Goal: Find specific page/section: Find specific page/section

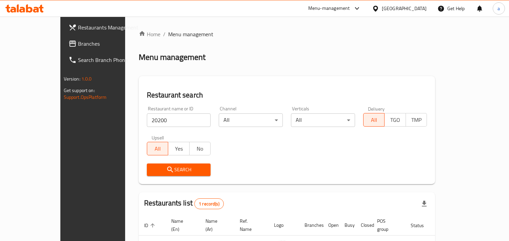
scroll to position [48, 0]
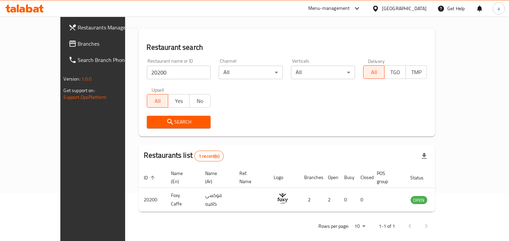
click at [398, 11] on div "[GEOGRAPHIC_DATA]" at bounding box center [404, 8] width 45 height 7
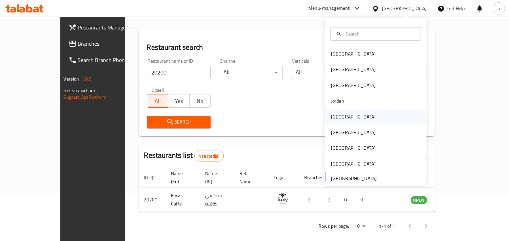
click at [344, 115] on div "[GEOGRAPHIC_DATA]" at bounding box center [353, 117] width 56 height 16
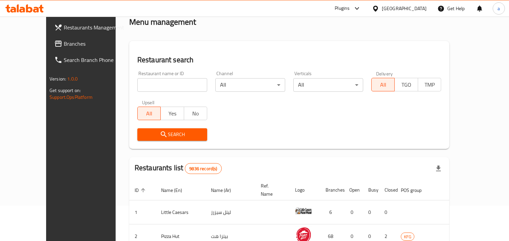
scroll to position [48, 0]
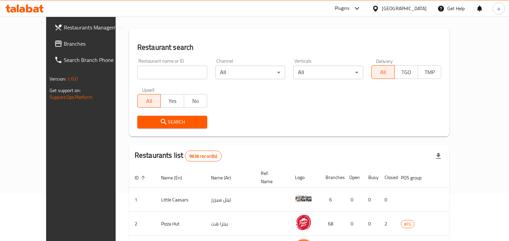
click at [64, 40] on span "Branches" at bounding box center [95, 44] width 62 height 8
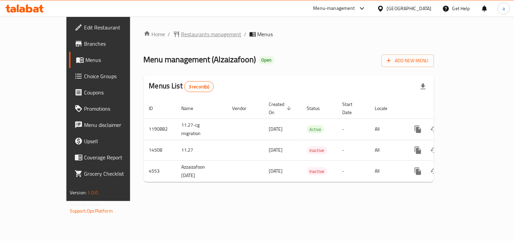
click at [181, 34] on span "Restaurants management" at bounding box center [211, 34] width 60 height 8
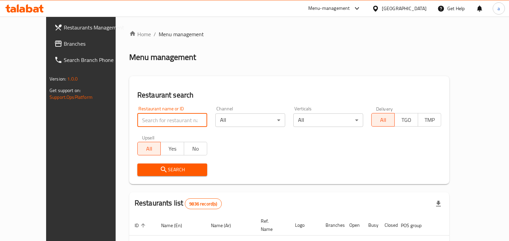
click at [150, 121] on input "search" at bounding box center [172, 121] width 70 height 14
paste input "2880"
type input "2880"
click at [137, 164] on button "Search" at bounding box center [172, 170] width 70 height 13
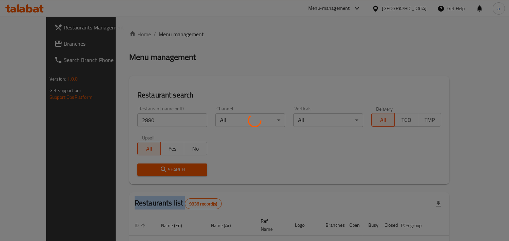
click at [135, 164] on div at bounding box center [254, 120] width 509 height 241
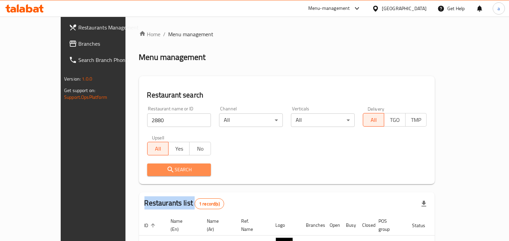
click at [147, 164] on button "Search" at bounding box center [179, 170] width 64 height 13
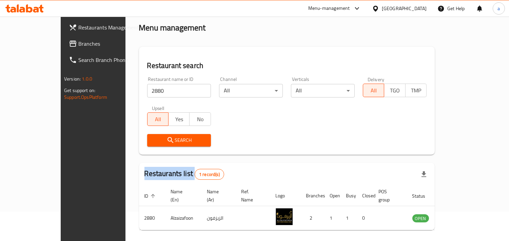
scroll to position [48, 0]
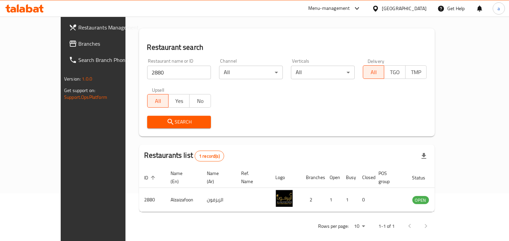
click at [412, 10] on div "Kuwait" at bounding box center [404, 8] width 45 height 7
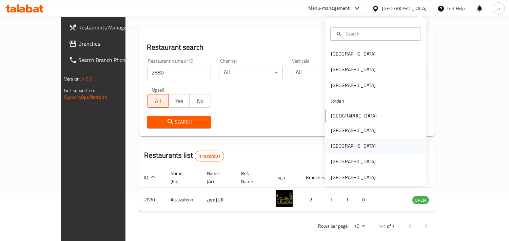
scroll to position [4, 0]
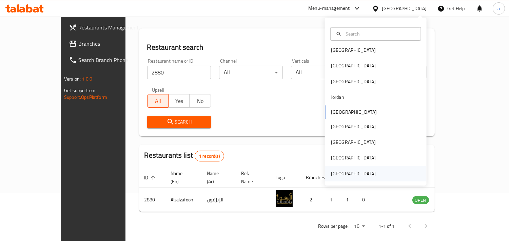
click at [346, 171] on div "[GEOGRAPHIC_DATA]" at bounding box center [353, 173] width 45 height 7
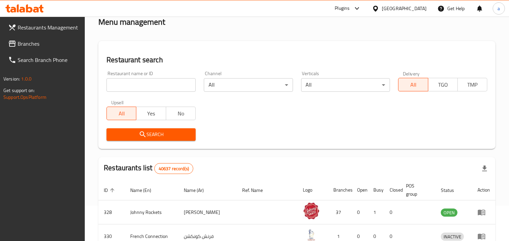
scroll to position [48, 0]
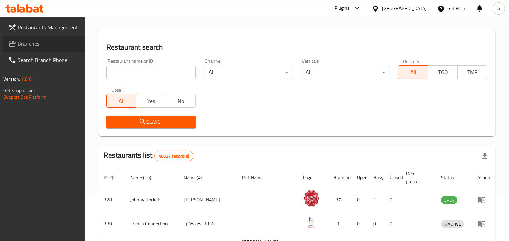
click at [28, 40] on span "Branches" at bounding box center [49, 44] width 62 height 8
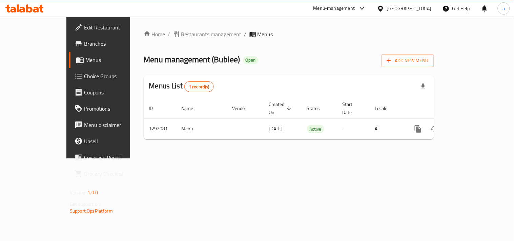
click at [181, 34] on span "Restaurants management" at bounding box center [211, 34] width 60 height 8
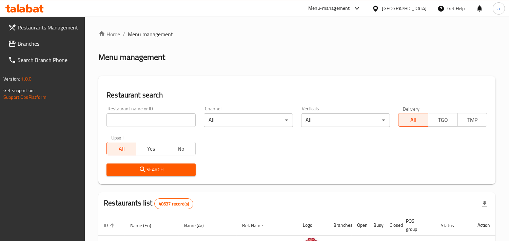
click at [156, 117] on div at bounding box center [254, 120] width 509 height 241
click at [156, 117] on input "search" at bounding box center [150, 121] width 89 height 14
paste input "698974"
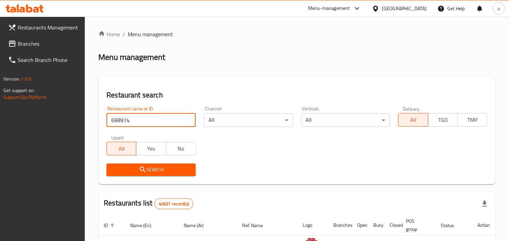
type input "698974"
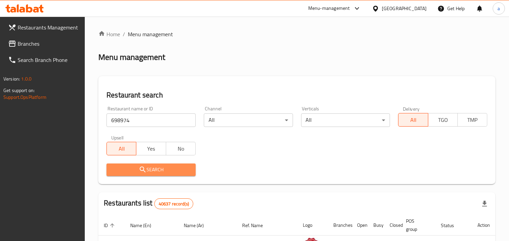
click at [164, 166] on span "Search" at bounding box center [151, 170] width 78 height 8
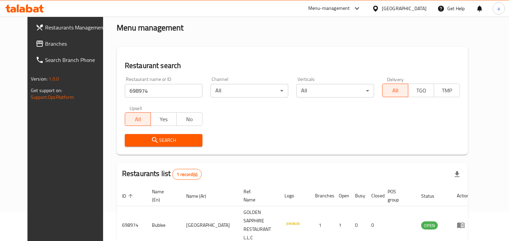
scroll to position [55, 0]
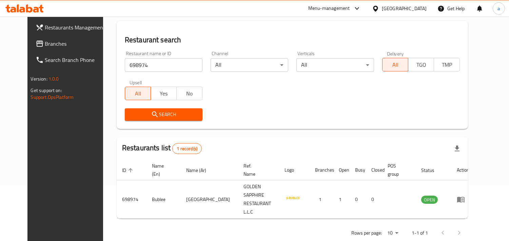
click at [395, 9] on div "[GEOGRAPHIC_DATA]" at bounding box center [404, 8] width 45 height 7
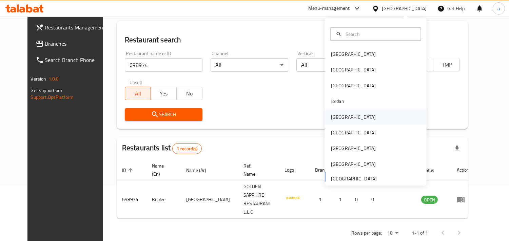
click at [341, 117] on div "[GEOGRAPHIC_DATA]" at bounding box center [353, 117] width 56 height 16
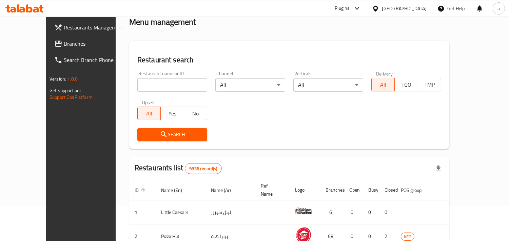
scroll to position [55, 0]
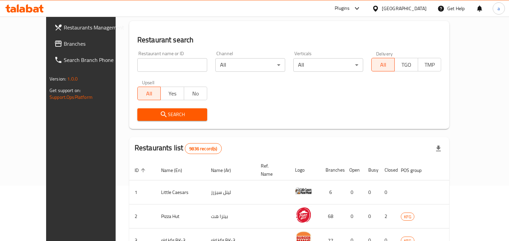
click at [398, 9] on div "[GEOGRAPHIC_DATA]" at bounding box center [398, 8] width 65 height 16
click at [377, 7] on icon at bounding box center [375, 8] width 5 height 6
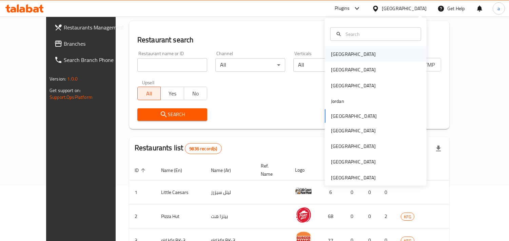
click at [332, 54] on div "[GEOGRAPHIC_DATA]" at bounding box center [353, 53] width 45 height 7
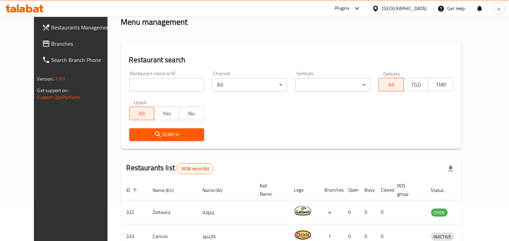
scroll to position [55, 0]
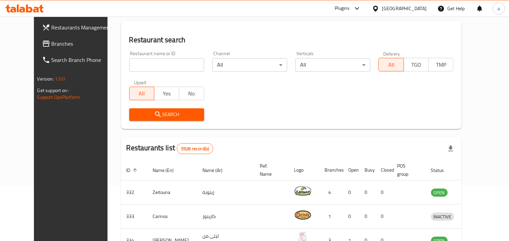
click at [52, 43] on span "Branches" at bounding box center [83, 44] width 62 height 8
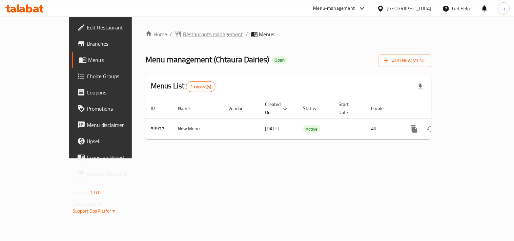
click at [183, 38] on span "Restaurants management" at bounding box center [213, 34] width 60 height 8
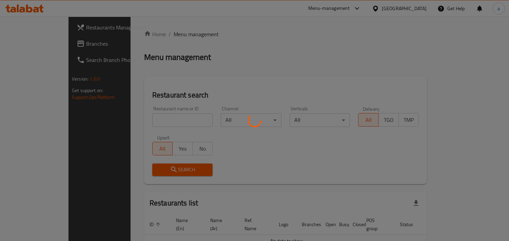
click at [143, 115] on div at bounding box center [254, 120] width 509 height 241
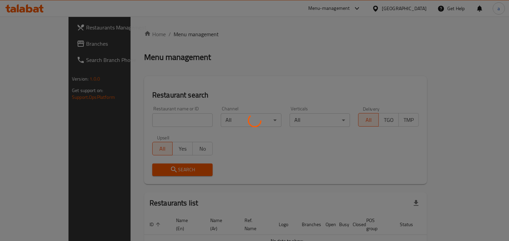
click at [143, 127] on div at bounding box center [254, 120] width 509 height 241
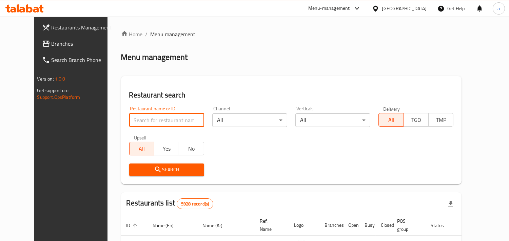
click at [150, 121] on input "search" at bounding box center [166, 121] width 75 height 14
paste input "28583"
type input "28583"
click at [135, 174] on span "Search" at bounding box center [167, 170] width 64 height 8
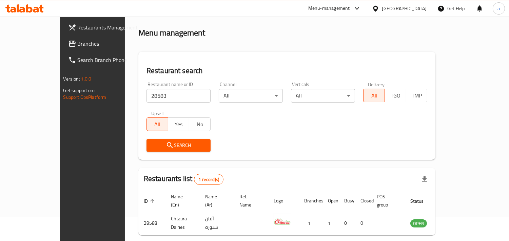
scroll to position [48, 0]
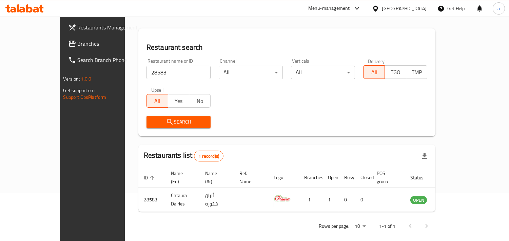
click at [382, 8] on div at bounding box center [377, 8] width 10 height 7
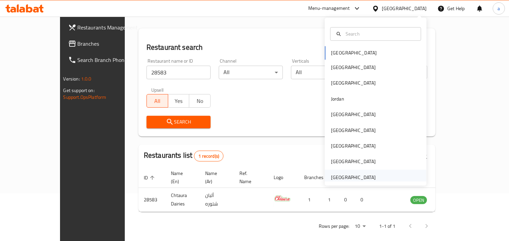
click at [342, 176] on div "[GEOGRAPHIC_DATA]" at bounding box center [353, 177] width 45 height 7
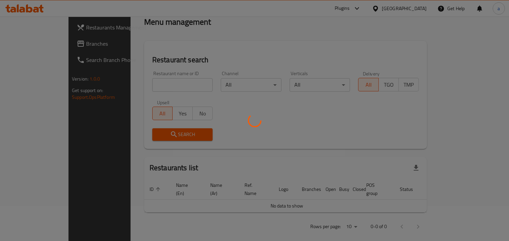
scroll to position [48, 0]
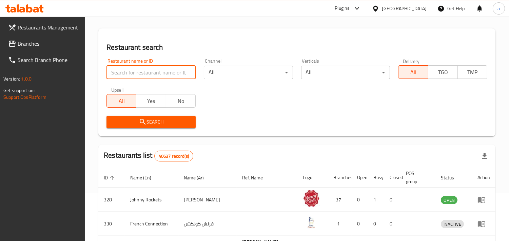
click at [167, 76] on input "search" at bounding box center [150, 73] width 89 height 14
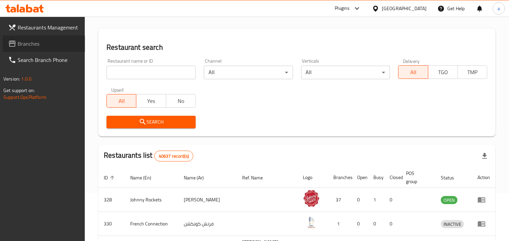
click at [33, 40] on span "Branches" at bounding box center [49, 44] width 62 height 8
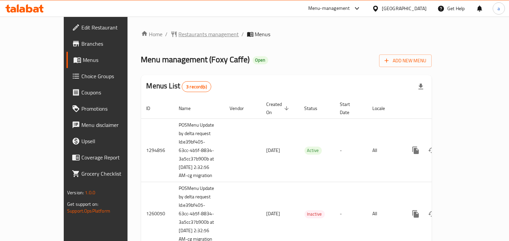
click at [179, 35] on span "Restaurants management" at bounding box center [209, 34] width 60 height 8
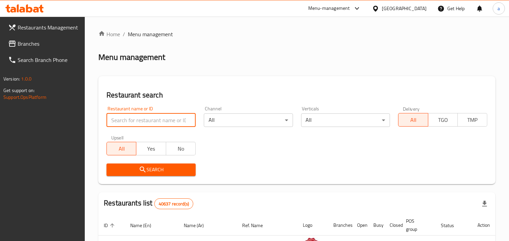
click at [136, 119] on input "search" at bounding box center [150, 121] width 89 height 14
paste input "20200"
type input "20200"
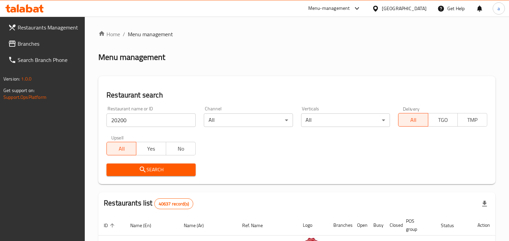
click at [147, 172] on span "Search" at bounding box center [151, 170] width 78 height 8
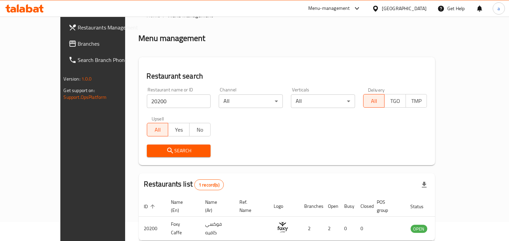
scroll to position [38, 0]
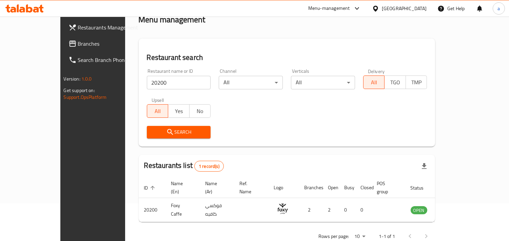
click at [388, 6] on div "[GEOGRAPHIC_DATA]" at bounding box center [404, 8] width 45 height 7
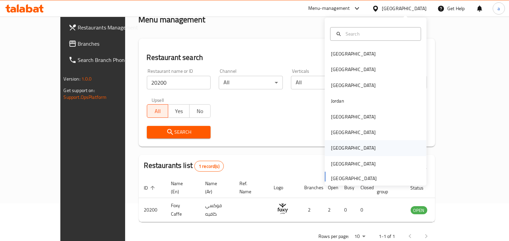
click at [342, 152] on div "[GEOGRAPHIC_DATA]" at bounding box center [376, 149] width 102 height 16
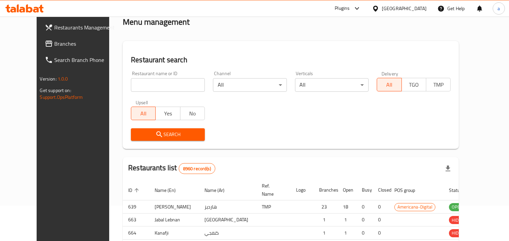
scroll to position [38, 0]
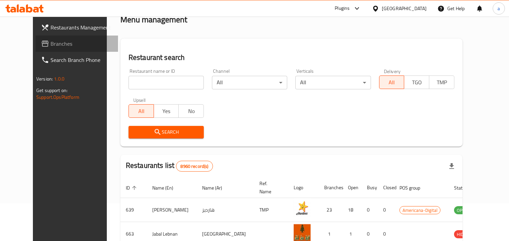
click at [50, 44] on span "Branches" at bounding box center [81, 44] width 62 height 8
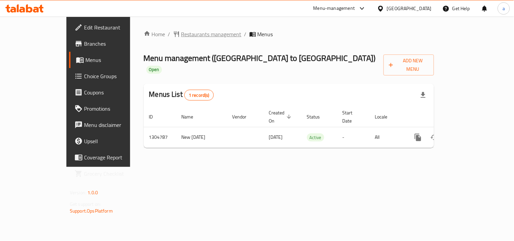
drag, startPoint x: 150, startPoint y: 28, endPoint x: 151, endPoint y: 34, distance: 6.2
click at [150, 33] on div "Home / Restaurants management / Menus Menu management ( Mumbai to China ) Open …" at bounding box center [288, 92] width 317 height 150
click at [181, 34] on span "Restaurants management" at bounding box center [211, 34] width 60 height 8
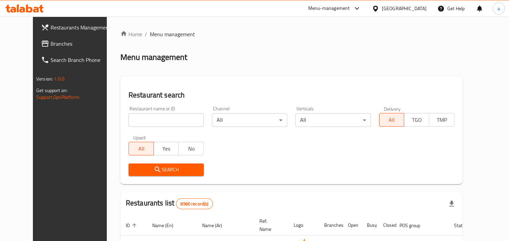
click at [128, 123] on input "search" at bounding box center [165, 121] width 75 height 14
paste input "703418"
type input "703418"
click at [135, 164] on button "Search" at bounding box center [165, 170] width 75 height 13
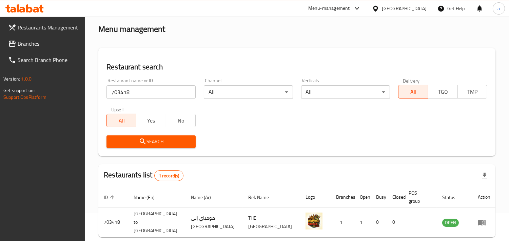
scroll to position [55, 0]
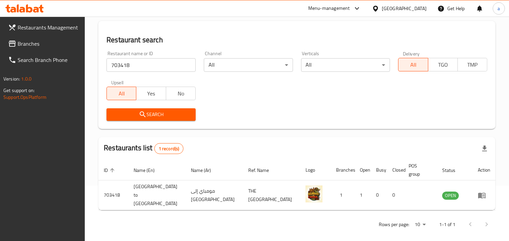
click at [379, 8] on icon at bounding box center [375, 8] width 7 height 7
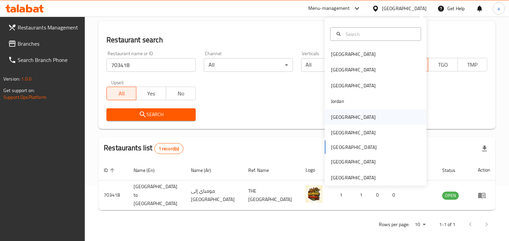
click at [339, 118] on div "Kuwait" at bounding box center [353, 117] width 56 height 16
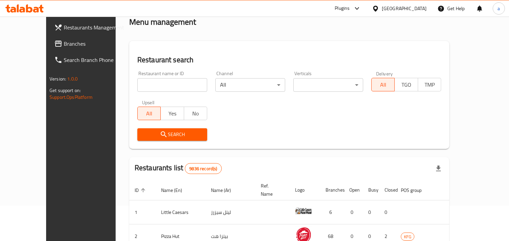
scroll to position [55, 0]
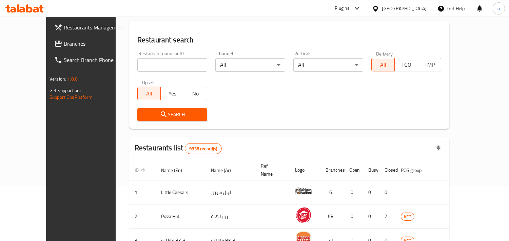
click at [64, 42] on span "Branches" at bounding box center [95, 44] width 62 height 8
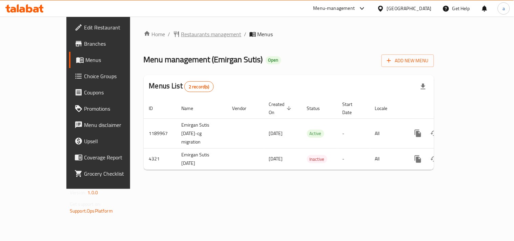
click at [181, 33] on span "Restaurants management" at bounding box center [211, 34] width 60 height 8
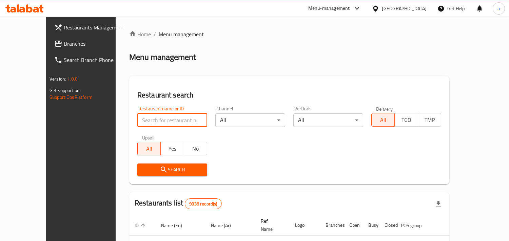
click at [137, 121] on input "search" at bounding box center [172, 121] width 70 height 14
paste input "2744"
type input "2744"
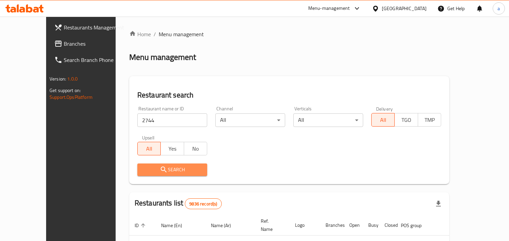
click at [143, 166] on span "Search" at bounding box center [172, 170] width 59 height 8
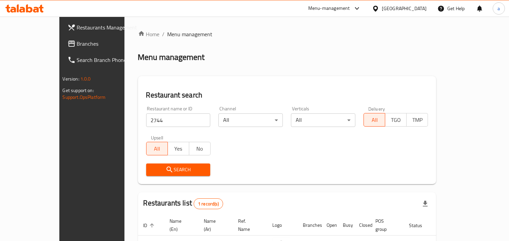
click at [421, 9] on div "Kuwait" at bounding box center [404, 8] width 45 height 7
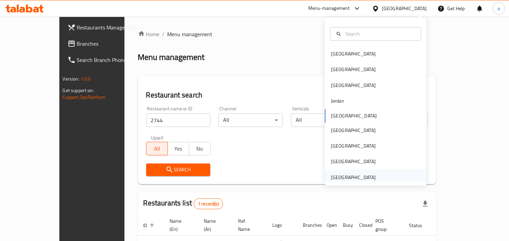
click at [340, 175] on div "[GEOGRAPHIC_DATA]" at bounding box center [353, 177] width 45 height 7
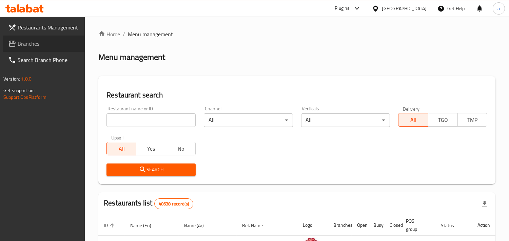
click at [29, 47] on span "Branches" at bounding box center [49, 44] width 62 height 8
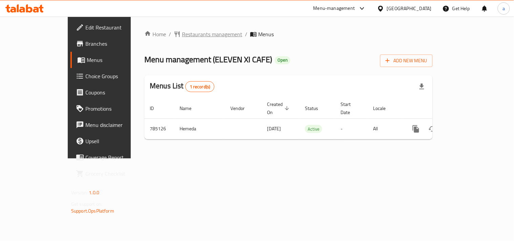
click at [182, 34] on span "Restaurants management" at bounding box center [212, 34] width 60 height 8
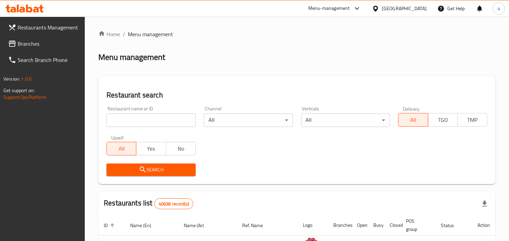
click at [155, 120] on input "search" at bounding box center [150, 121] width 89 height 14
paste input "652916"
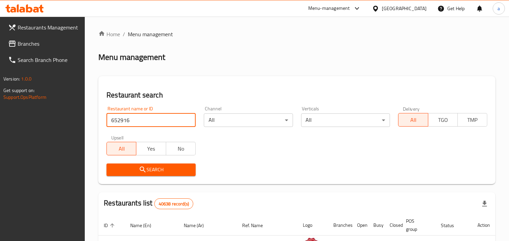
type input "652916"
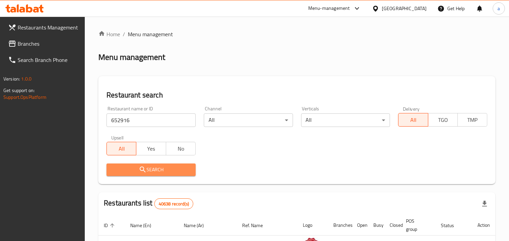
click at [151, 171] on span "Search" at bounding box center [151, 170] width 78 height 8
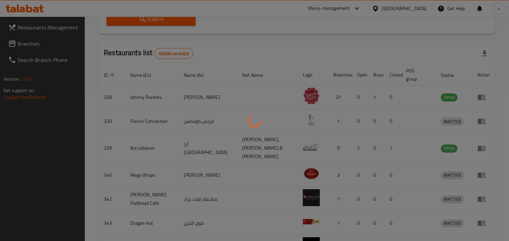
scroll to position [48, 0]
